Goal: Task Accomplishment & Management: Complete application form

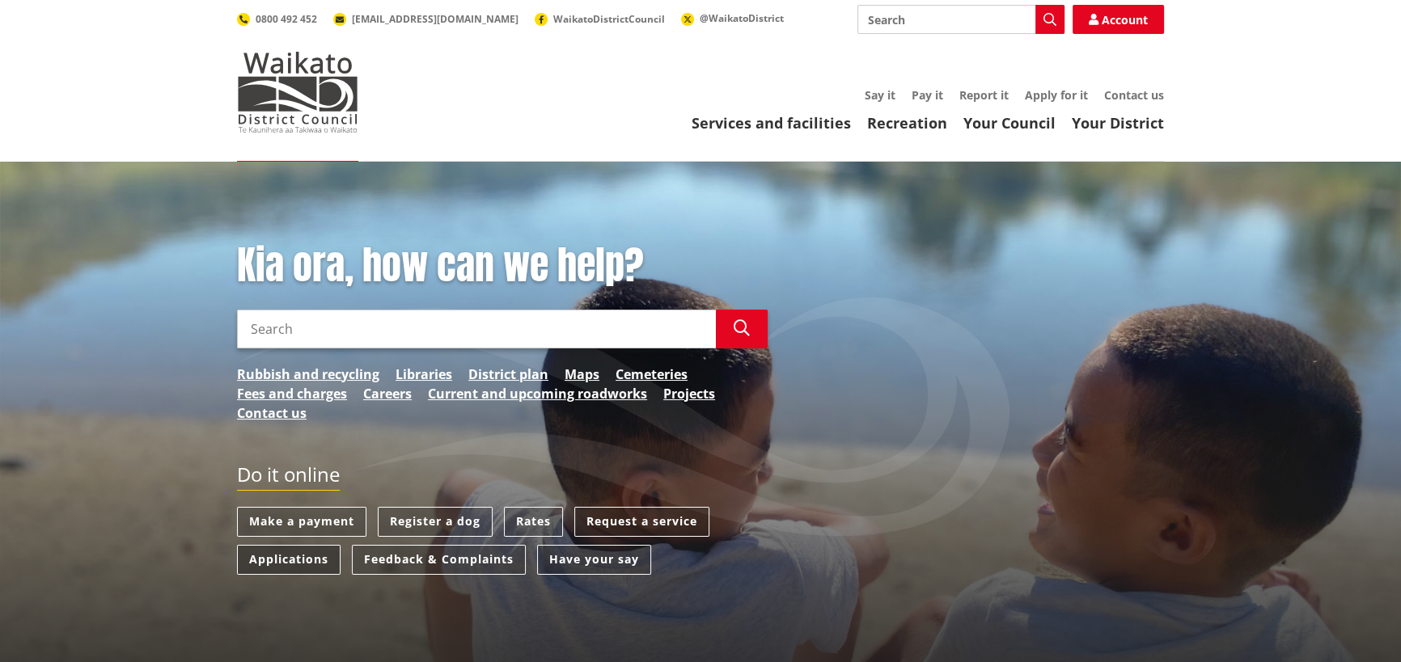
click at [295, 557] on link "Applications" at bounding box center [289, 560] width 104 height 30
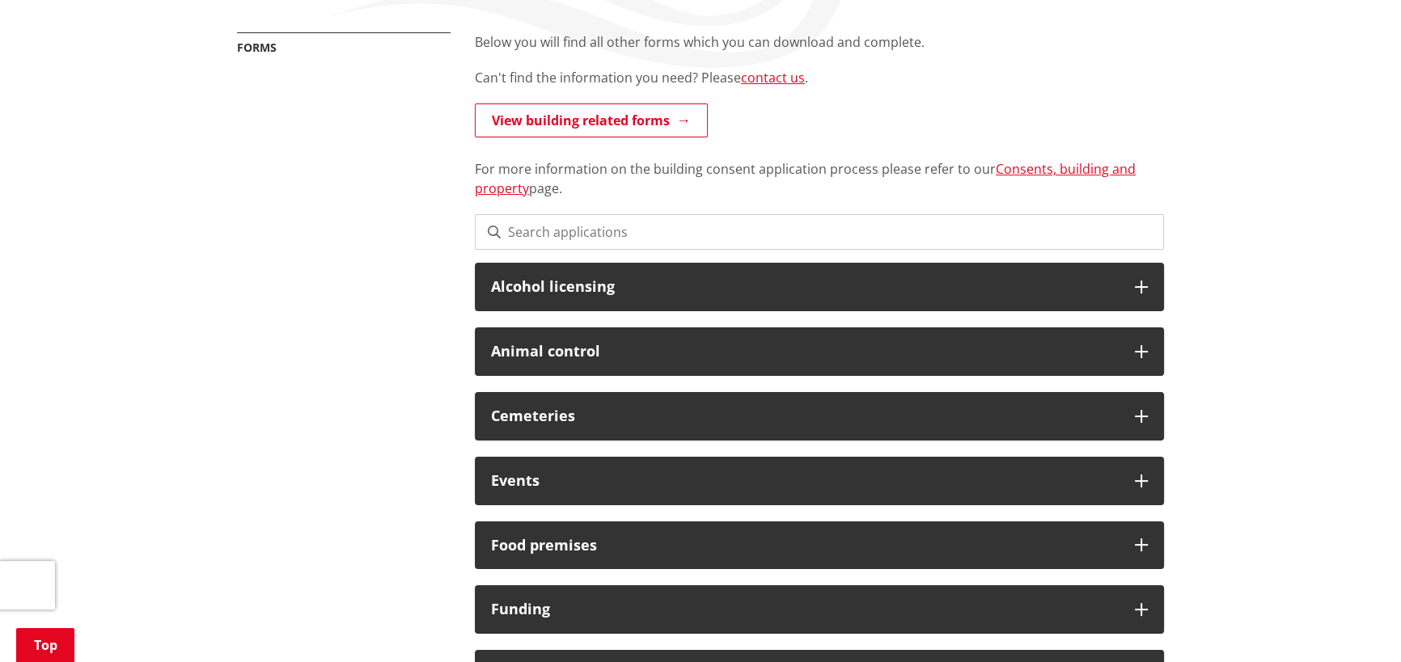
scroll to position [294, 0]
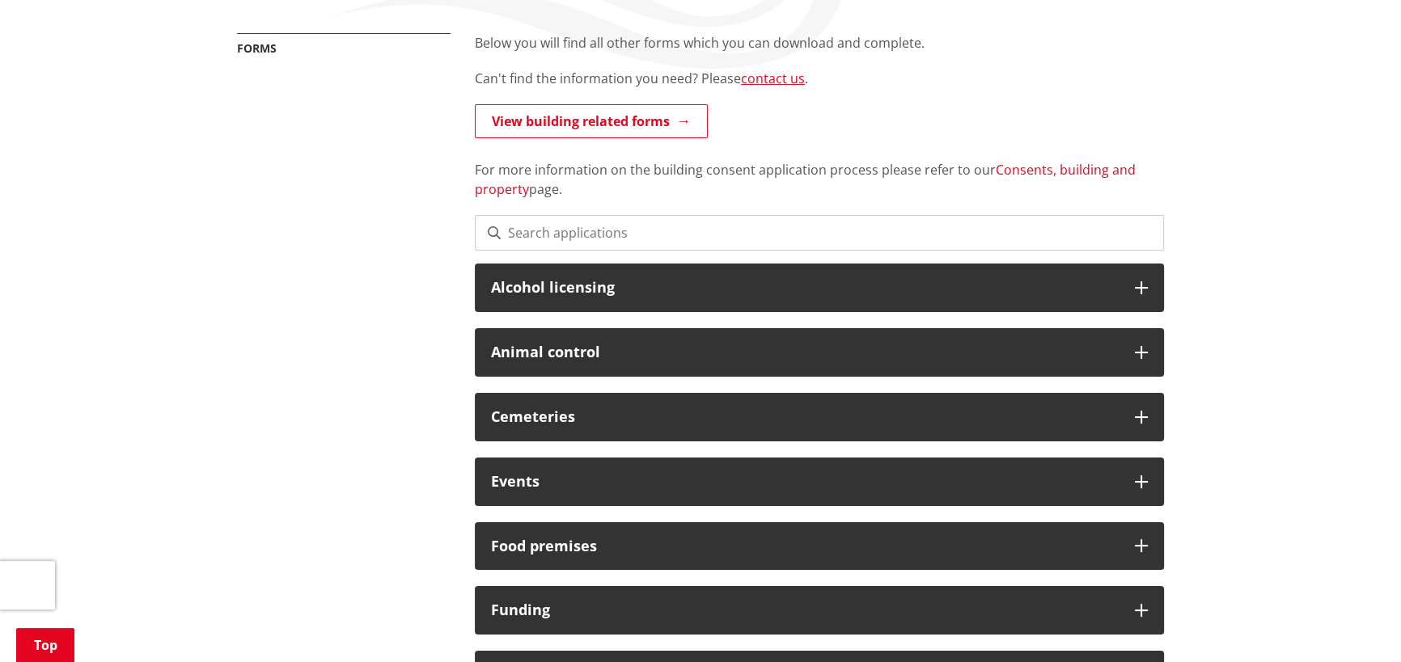
click at [1006, 169] on link "Consents, building and property" at bounding box center [805, 179] width 661 height 37
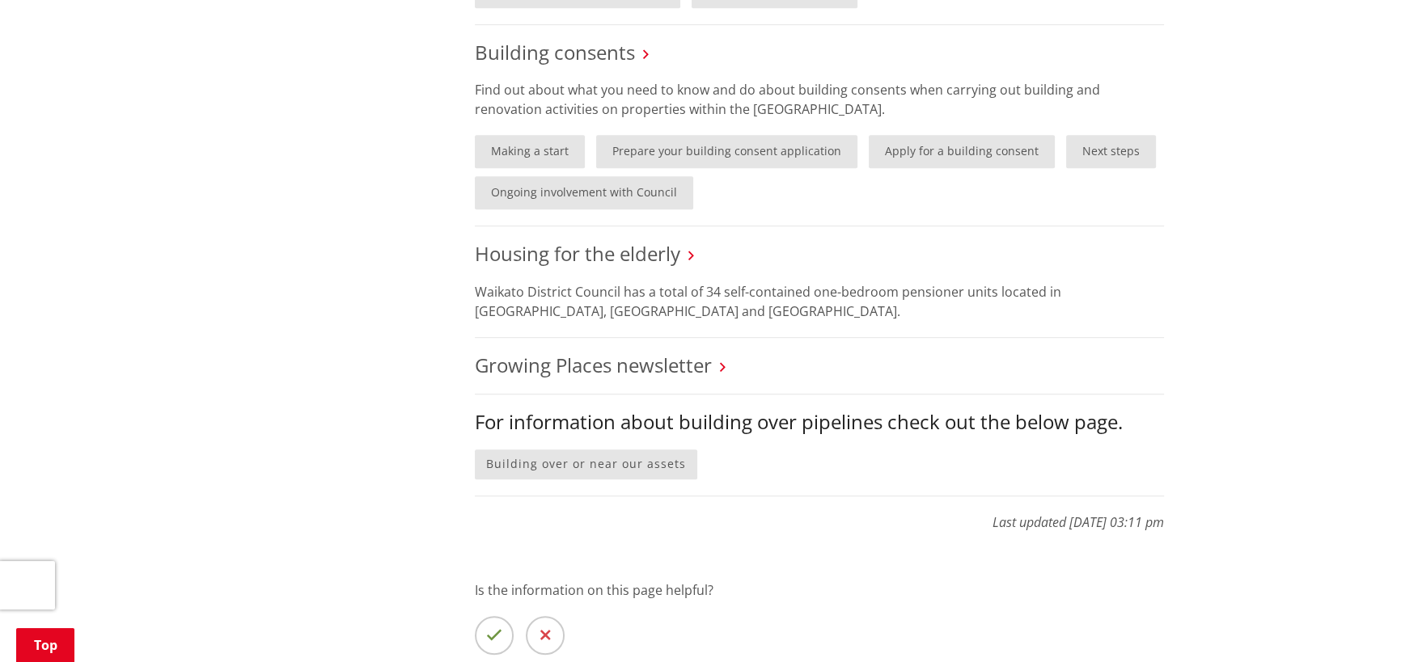
scroll to position [1323, 0]
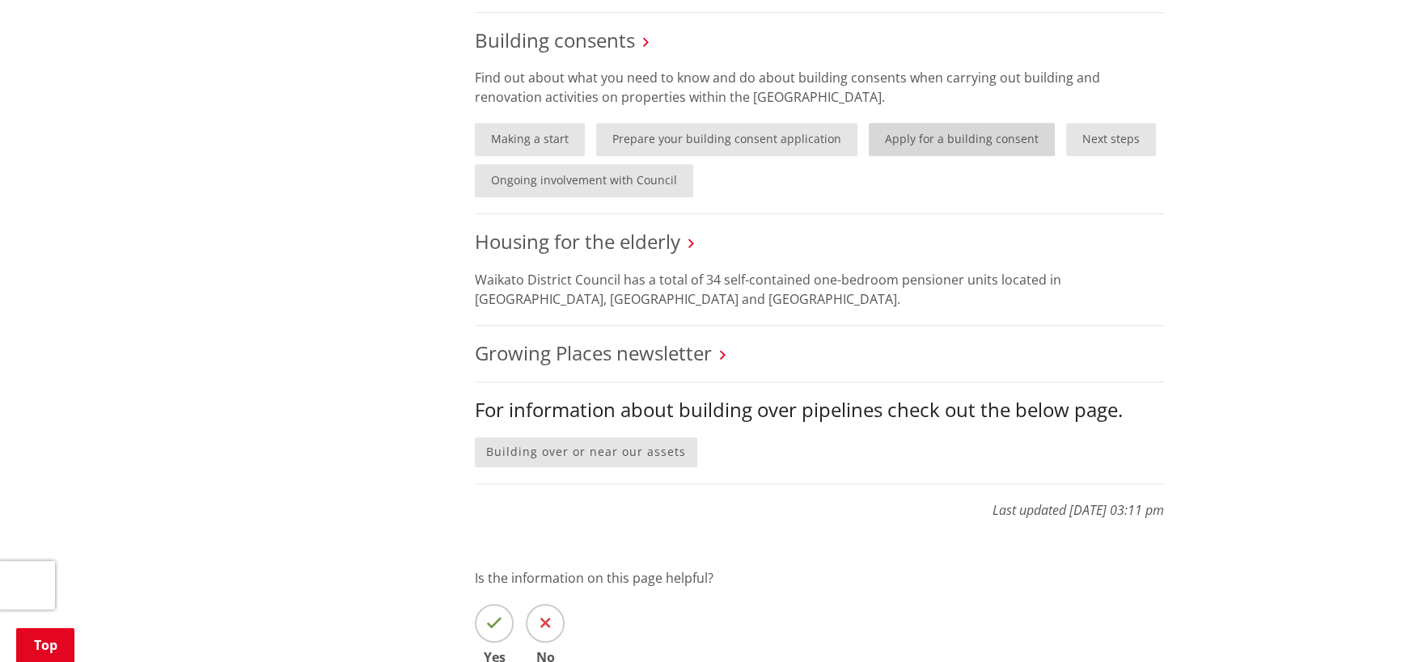
click at [882, 146] on link "Apply for a building consent" at bounding box center [962, 139] width 186 height 33
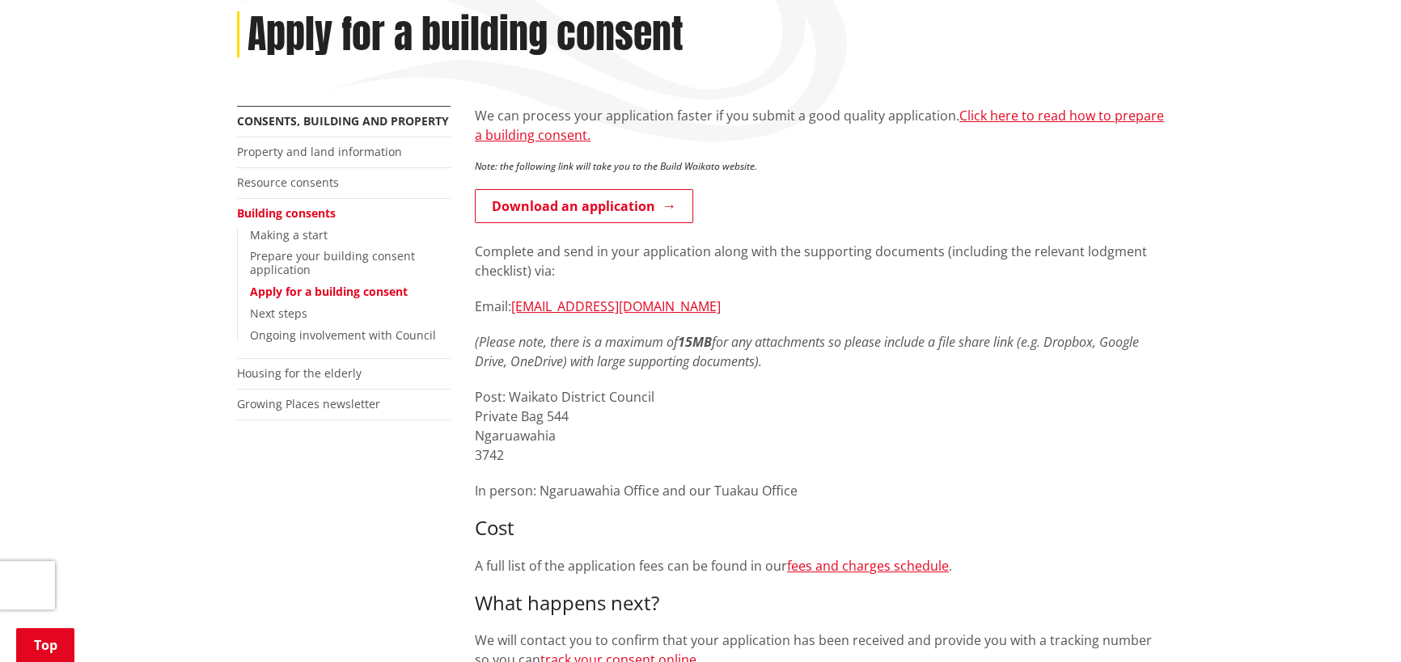
scroll to position [220, 0]
click at [1001, 116] on link "Click here to read how to prepare a building consent." at bounding box center [819, 126] width 689 height 37
